Goal: Information Seeking & Learning: Learn about a topic

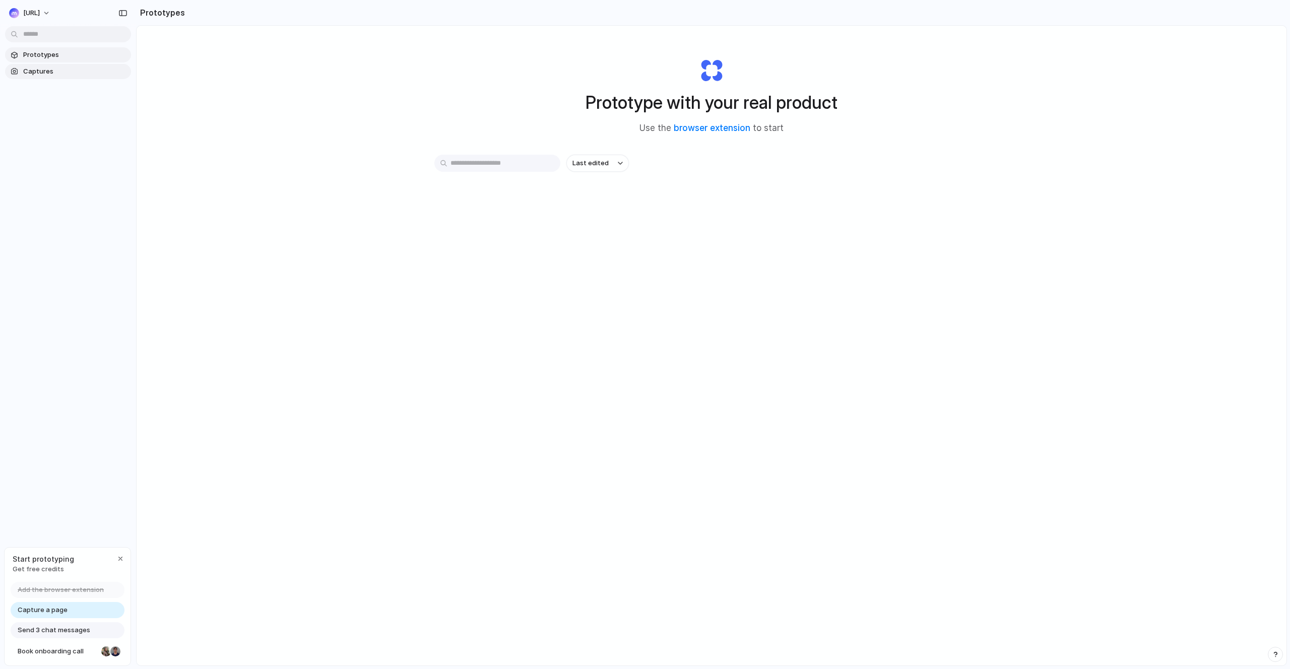
click at [57, 74] on span "Captures" at bounding box center [75, 72] width 104 height 10
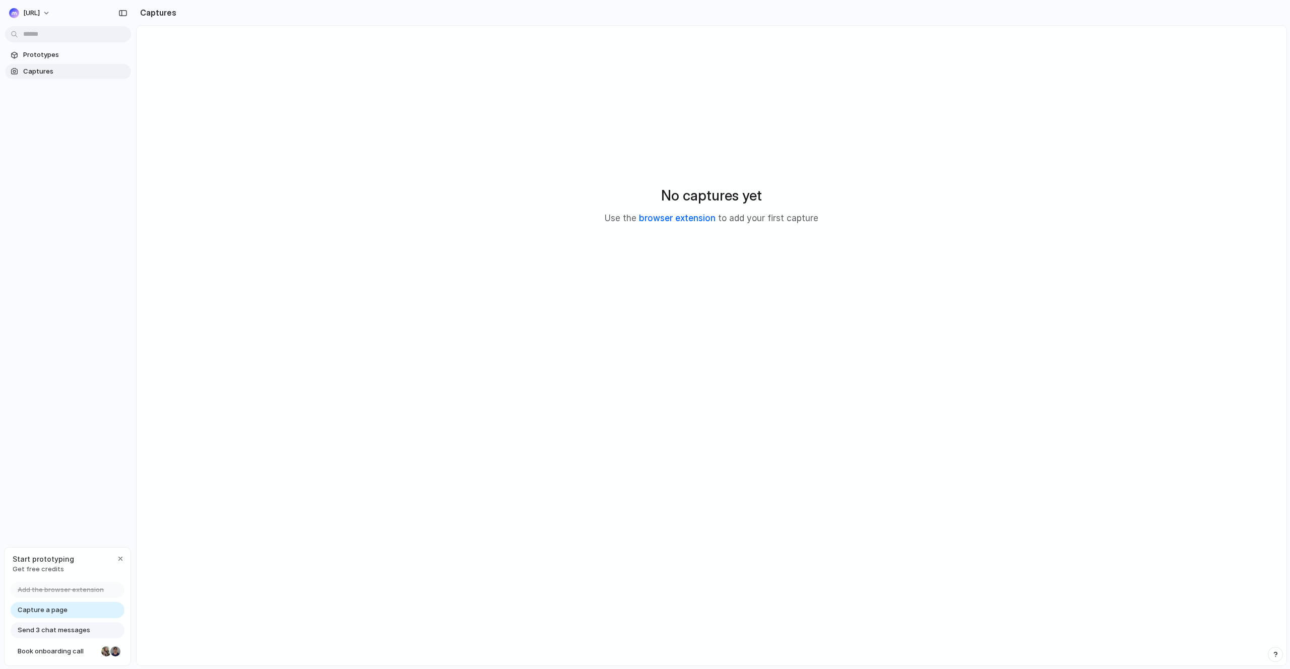
click at [688, 222] on link "browser extension" at bounding box center [677, 218] width 77 height 10
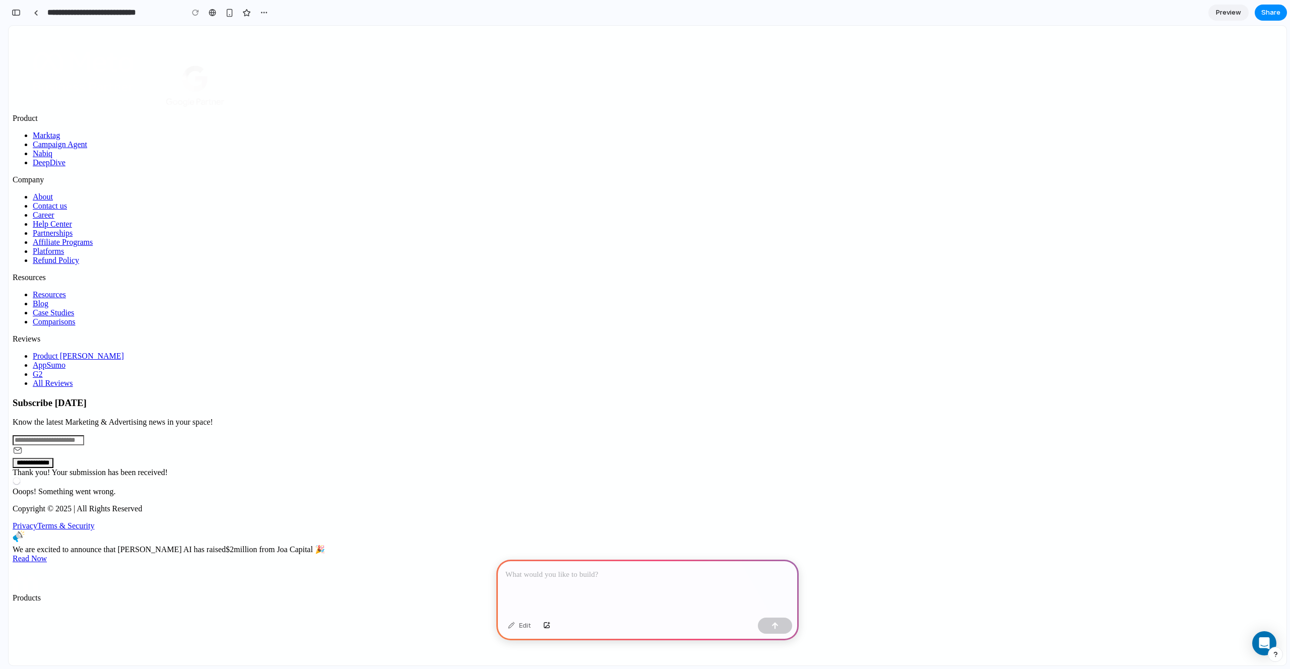
scroll to position [1200, 0]
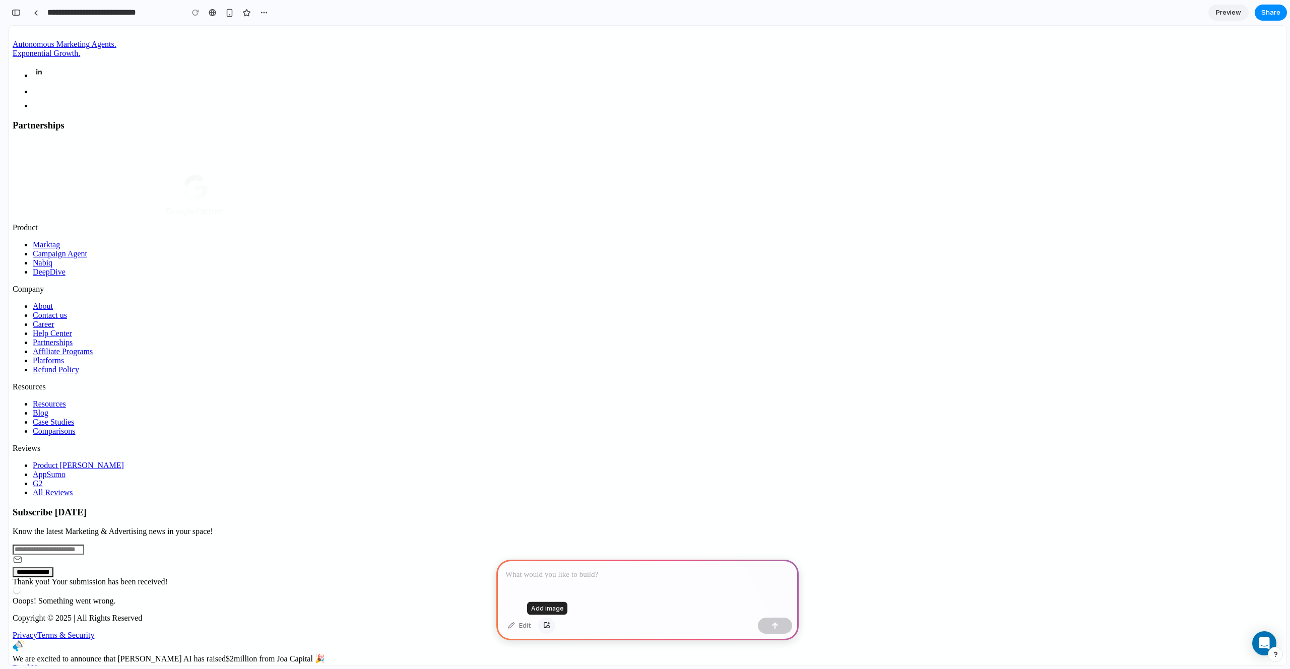
click at [548, 629] on button "button" at bounding box center [546, 626] width 17 height 16
click at [1231, 9] on span "Preview" at bounding box center [1228, 13] width 25 height 10
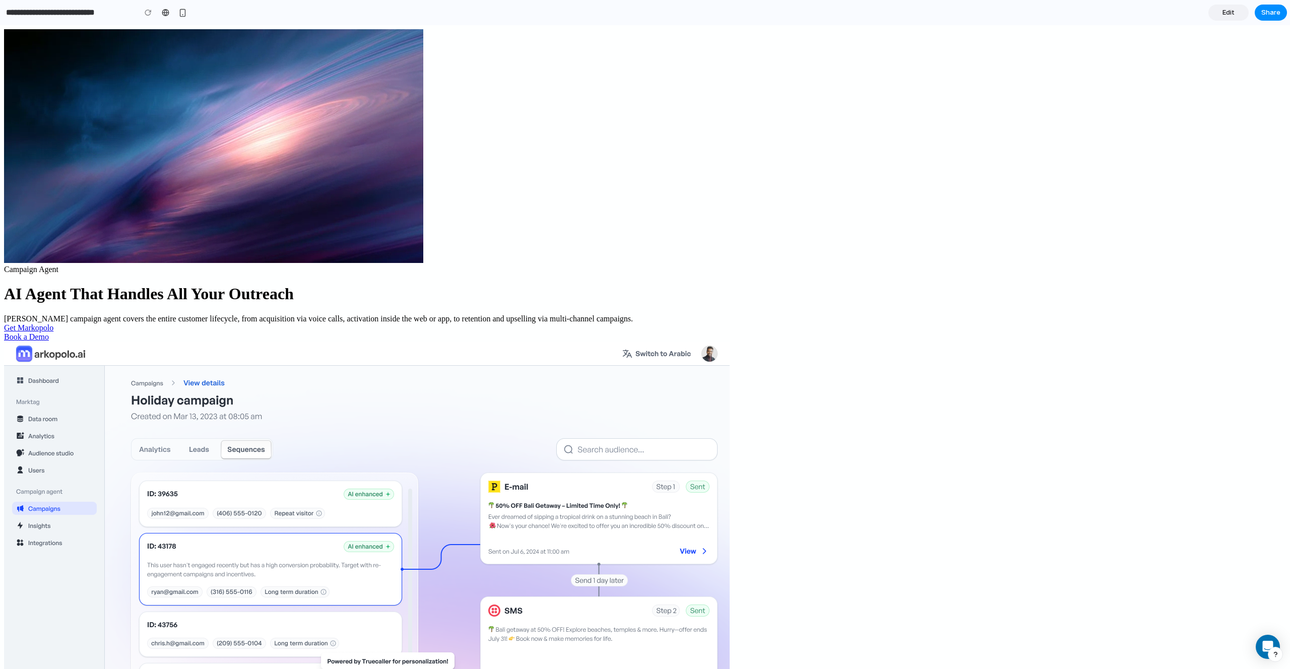
click at [417, 314] on div "Campaign Agent AI Agent That Handles All Your Outreach Markopolo campaign agent…" at bounding box center [645, 303] width 1282 height 77
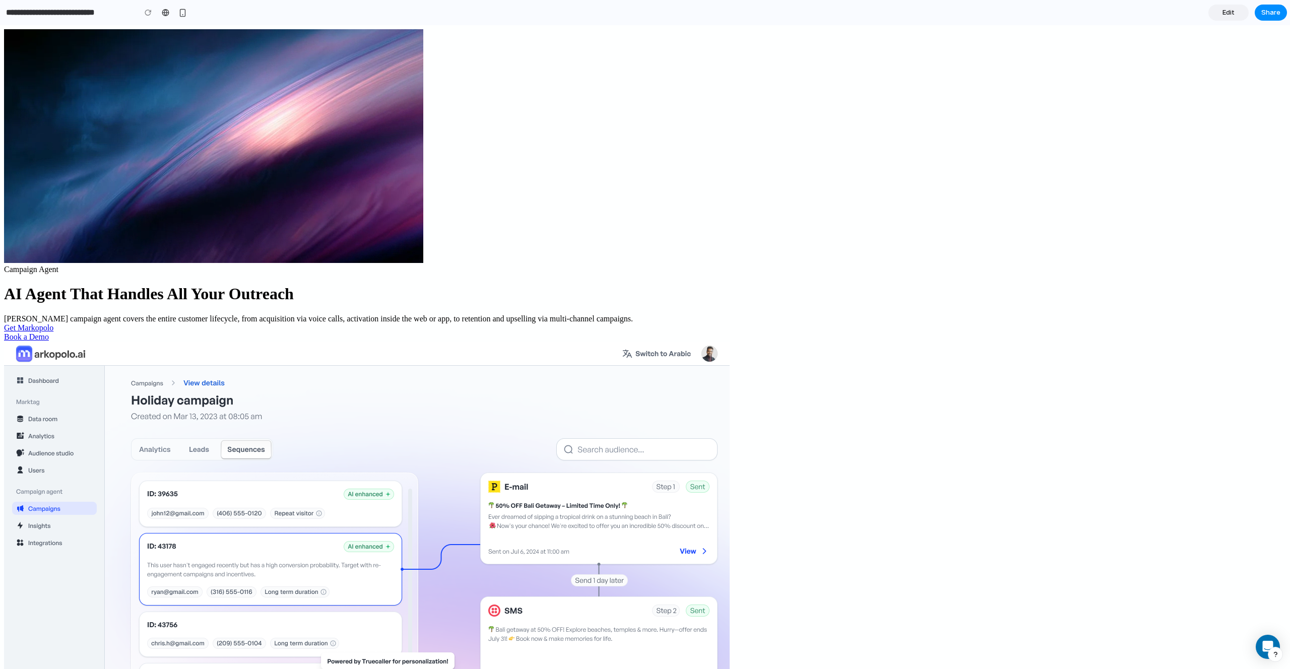
click at [49, 333] on link "Book a Demo" at bounding box center [26, 337] width 45 height 9
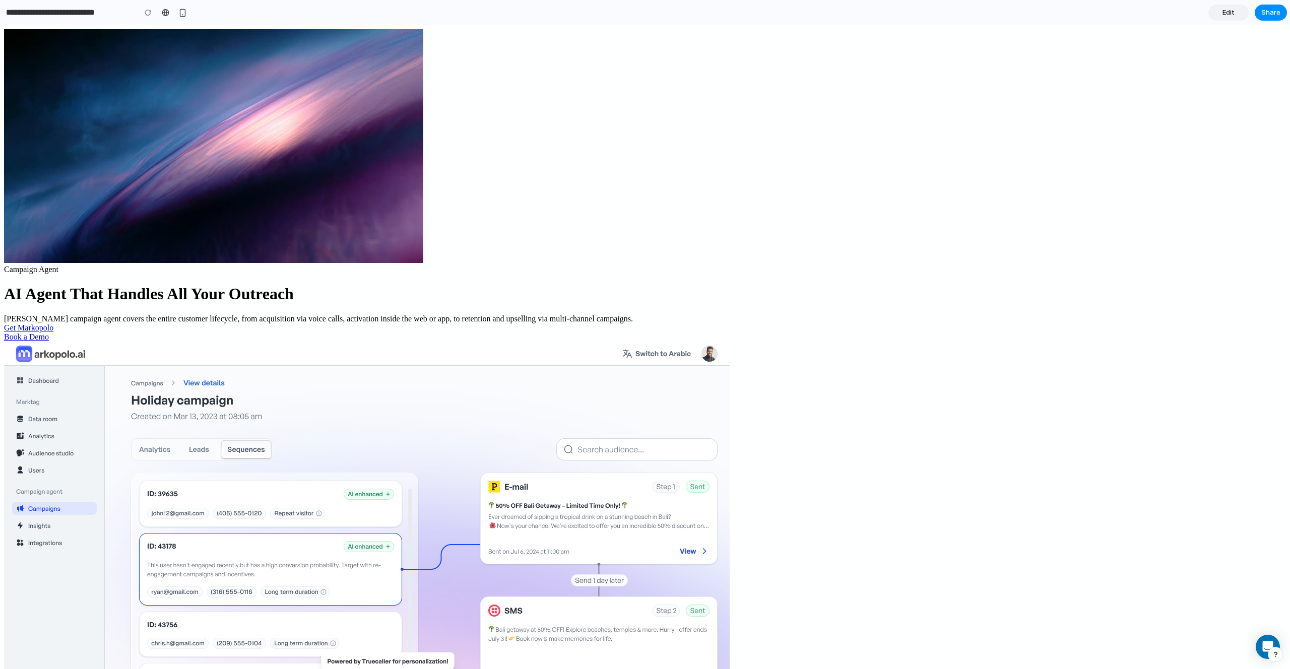
drag, startPoint x: 586, startPoint y: 459, endPoint x: 591, endPoint y: 448, distance: 12.2
